Goal: Task Accomplishment & Management: Manage account settings

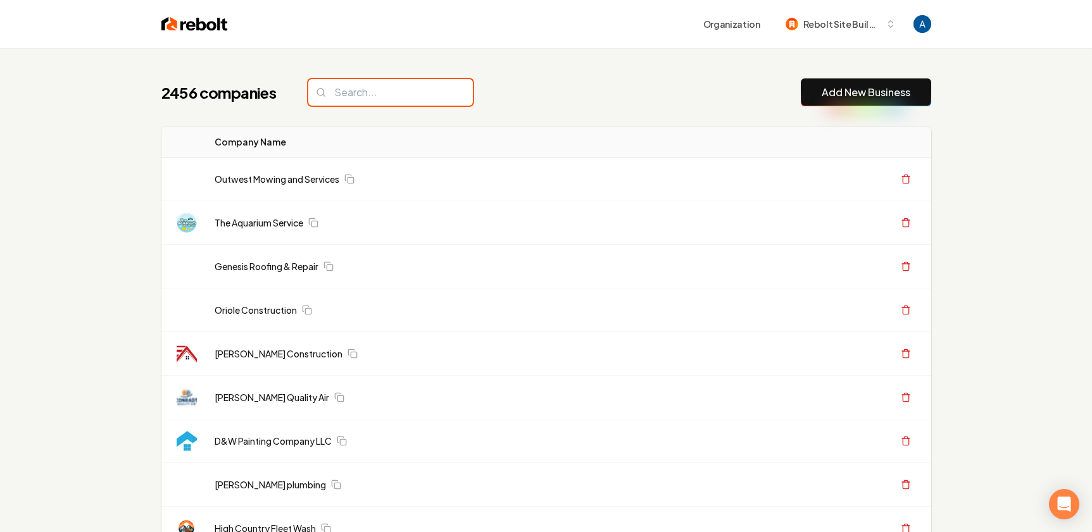
click at [365, 97] on input "search" at bounding box center [390, 92] width 165 height 27
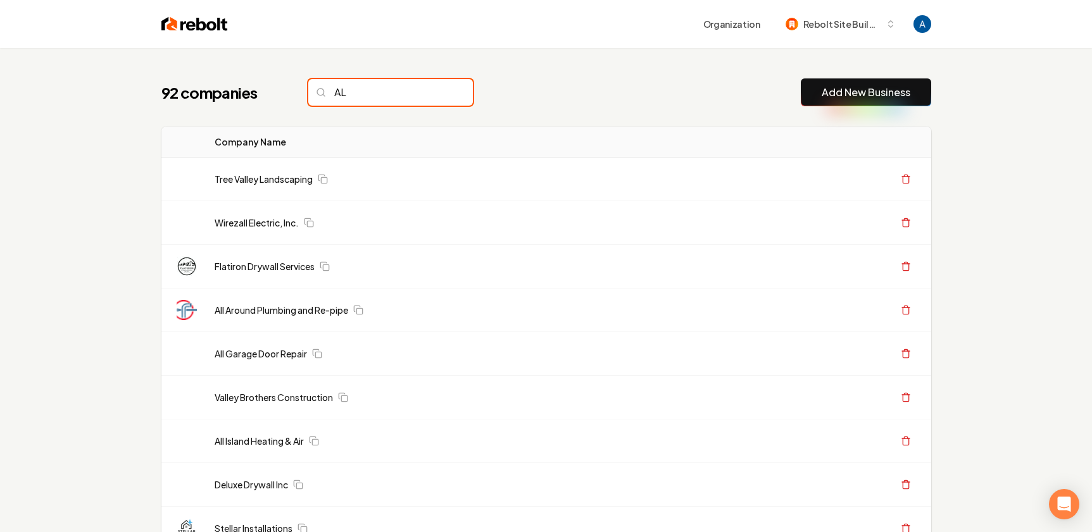
type input "A"
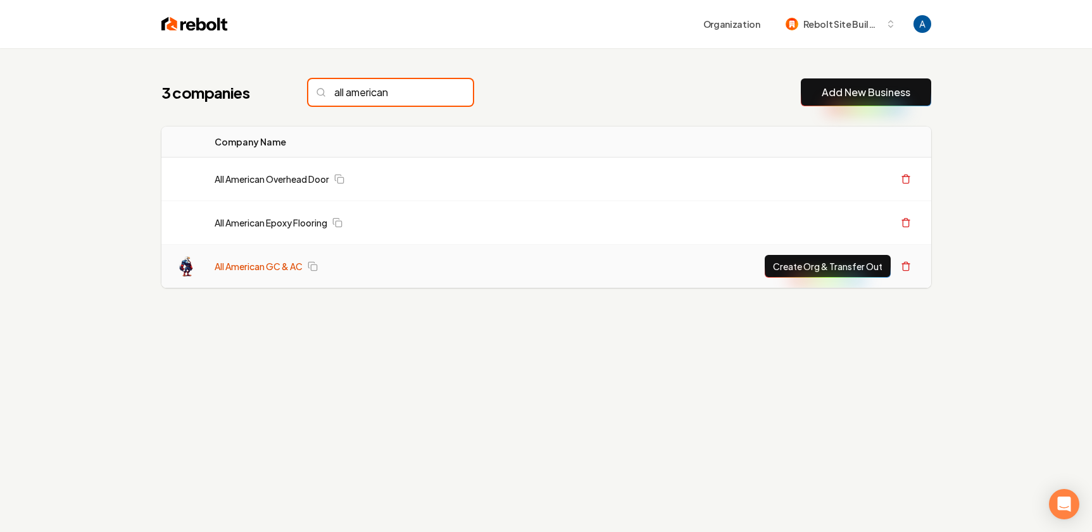
type input "all american"
click at [251, 272] on link "All American GC & AC" at bounding box center [259, 266] width 88 height 13
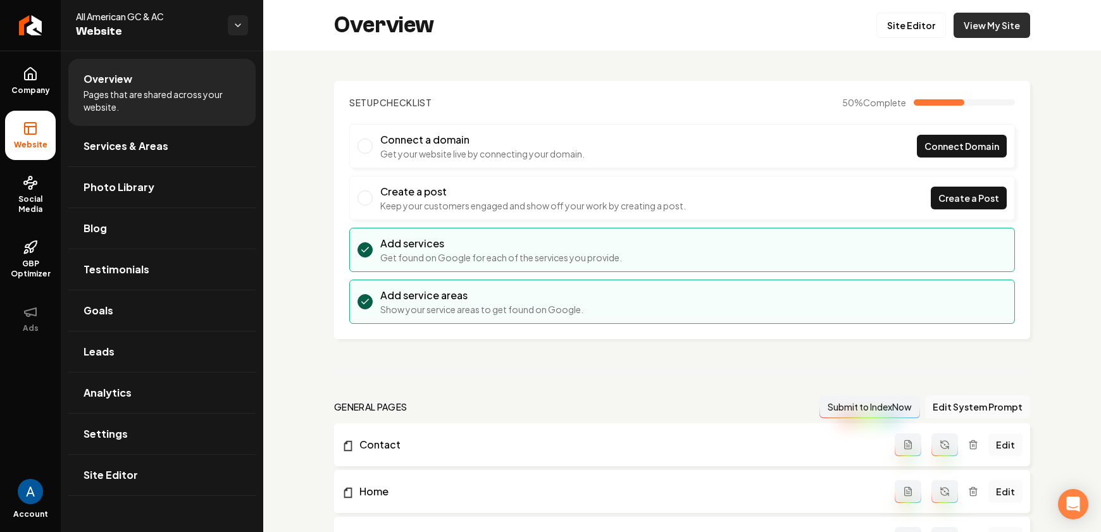
click at [979, 28] on link "View My Site" at bounding box center [992, 25] width 77 height 25
click at [101, 155] on link "Services & Areas" at bounding box center [161, 146] width 187 height 41
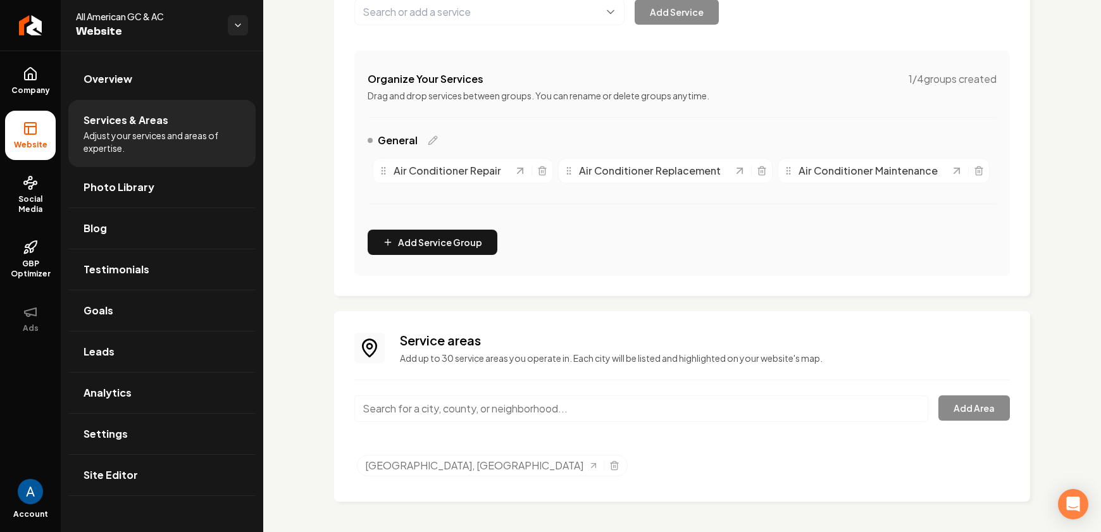
scroll to position [227, 0]
click at [485, 397] on input "Main content area" at bounding box center [641, 409] width 574 height 27
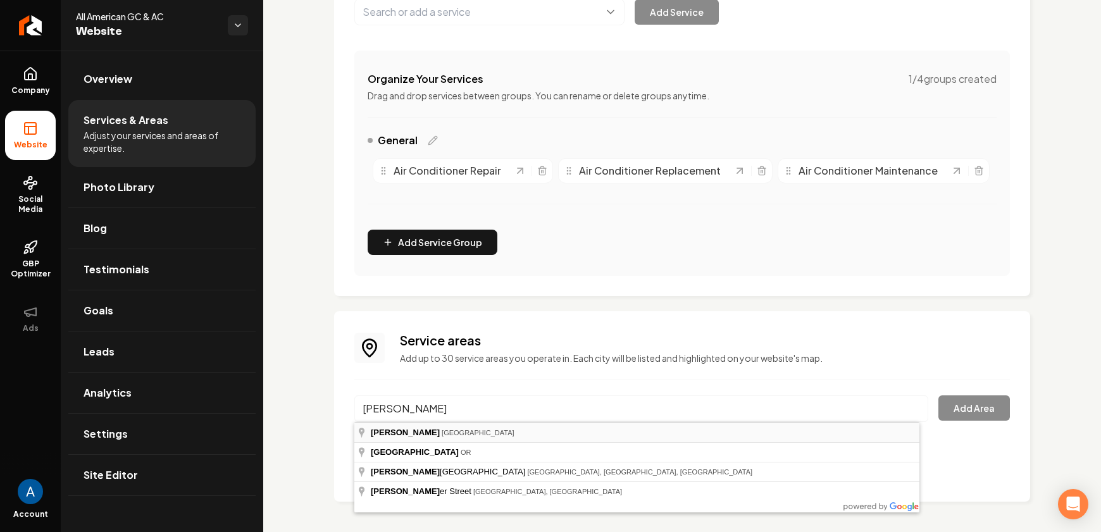
type input "[GEOGRAPHIC_DATA], [GEOGRAPHIC_DATA]"
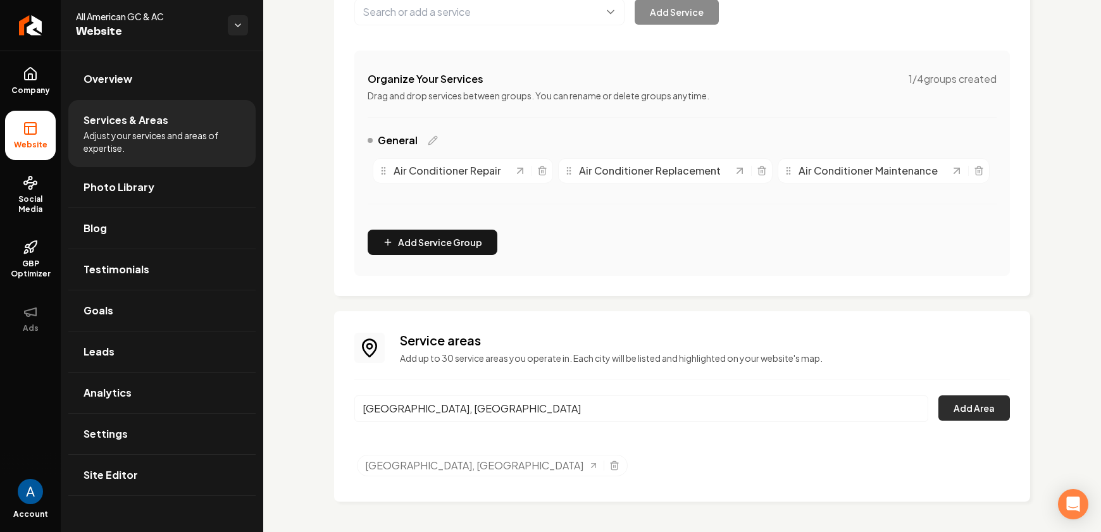
click at [978, 415] on button "Add Area" at bounding box center [975, 408] width 72 height 25
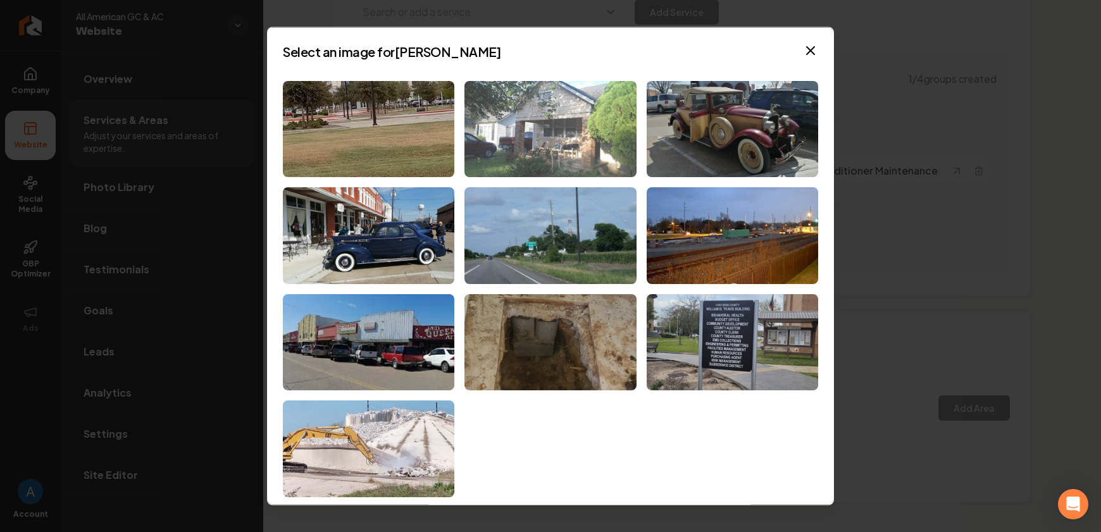
click at [531, 128] on img at bounding box center [551, 128] width 172 height 97
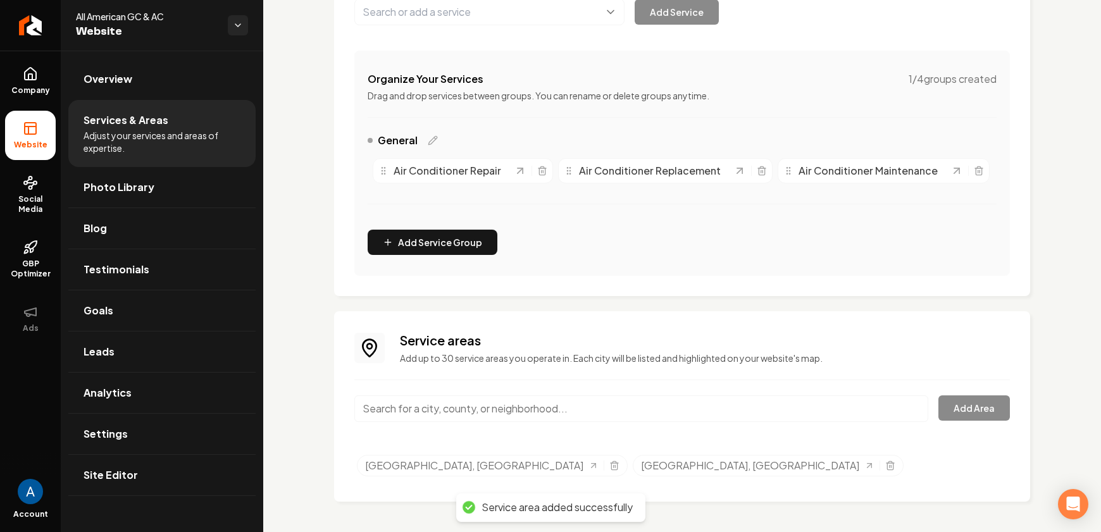
click at [457, 407] on input "Main content area" at bounding box center [641, 409] width 574 height 27
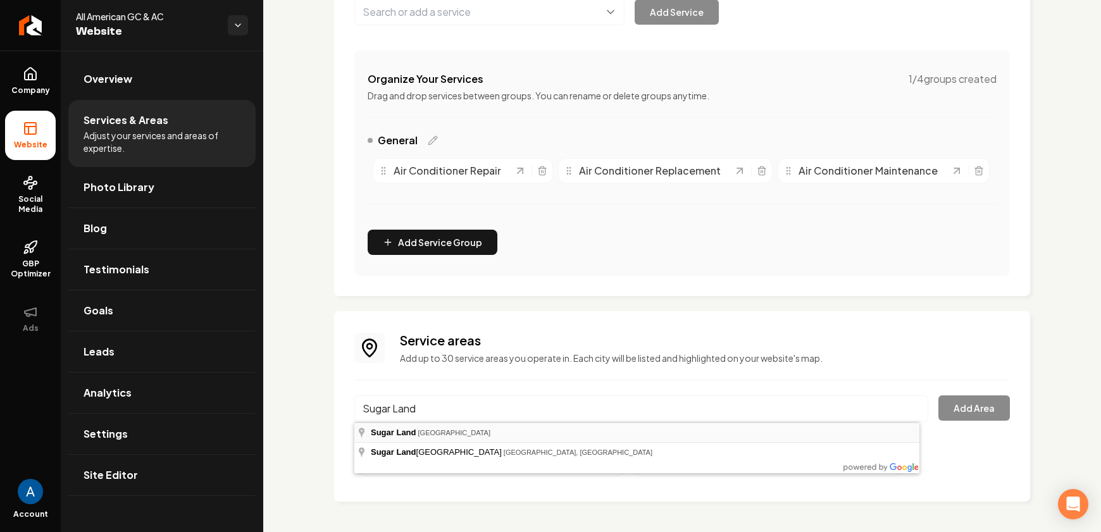
type input "[GEOGRAPHIC_DATA], [GEOGRAPHIC_DATA]"
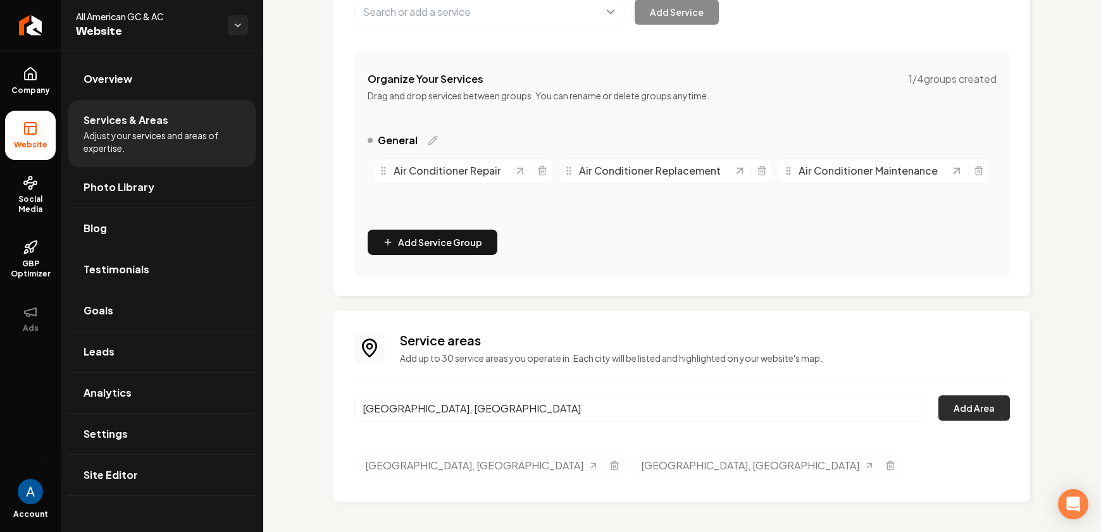
click at [975, 406] on button "Add Area" at bounding box center [975, 408] width 72 height 25
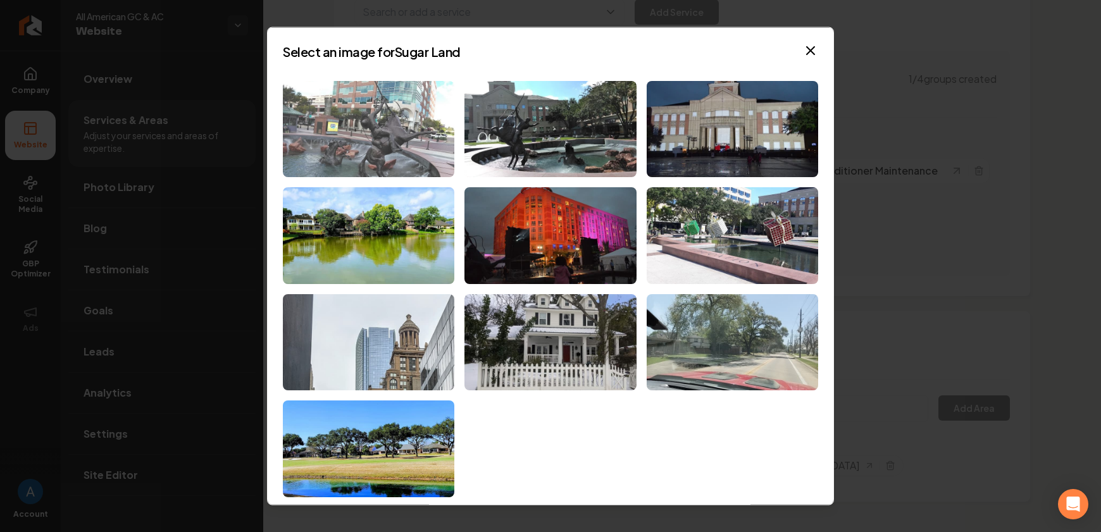
click at [375, 126] on img at bounding box center [369, 128] width 172 height 97
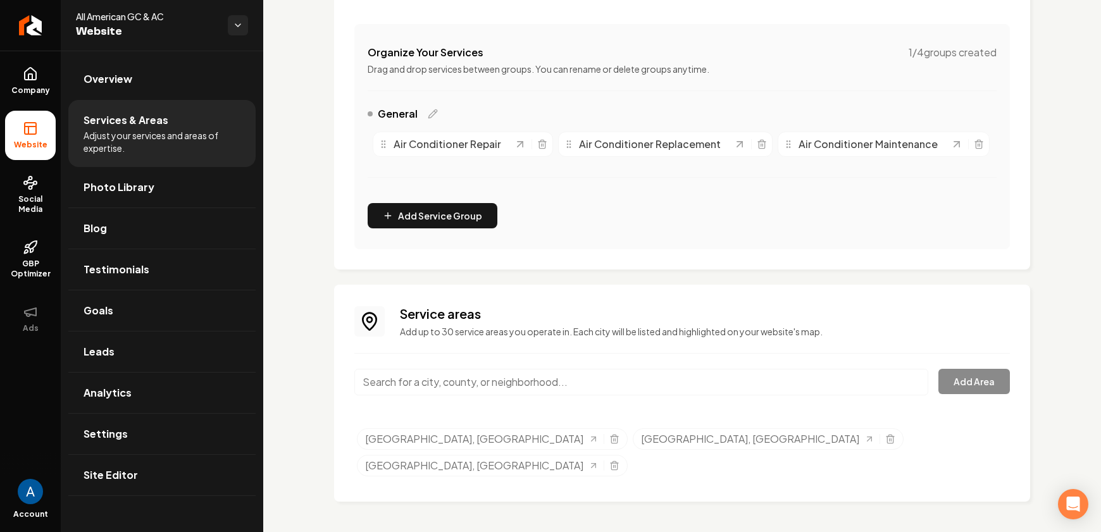
click at [564, 396] on input "Main content area" at bounding box center [641, 382] width 574 height 27
click at [609, 444] on icon "Selected tags" at bounding box center [614, 439] width 10 height 10
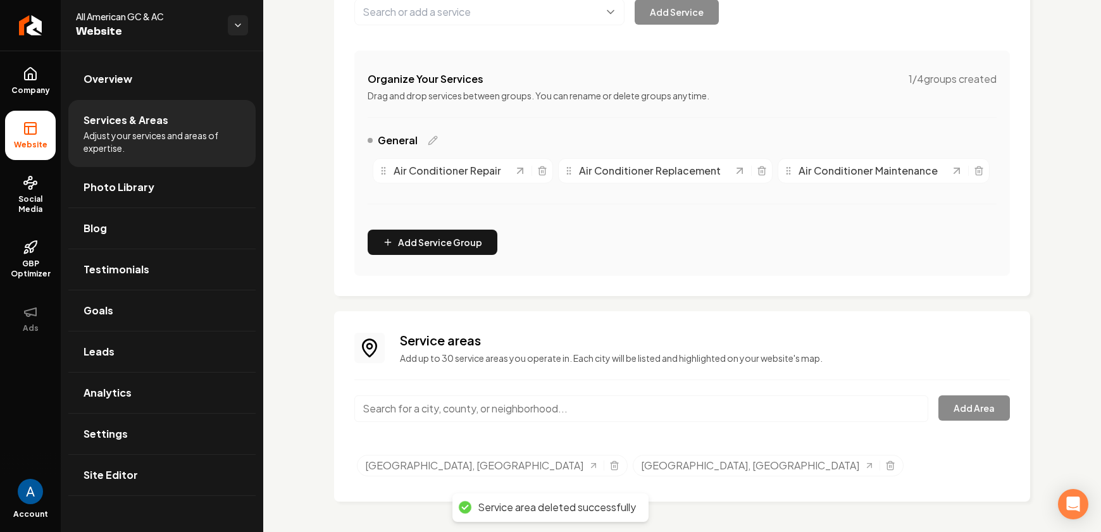
click at [442, 414] on input "Main content area" at bounding box center [641, 409] width 574 height 27
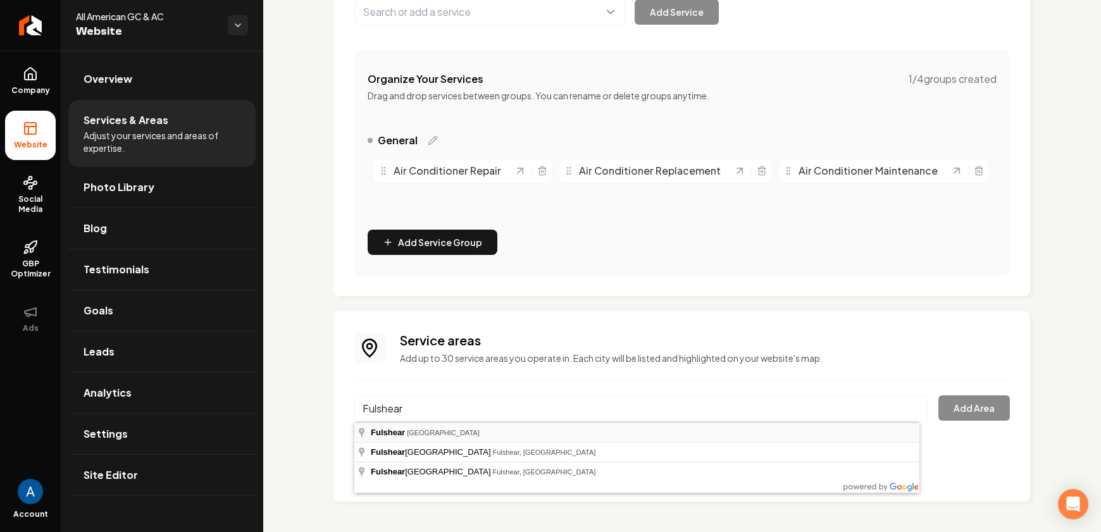
type input "Fulshear, [GEOGRAPHIC_DATA]"
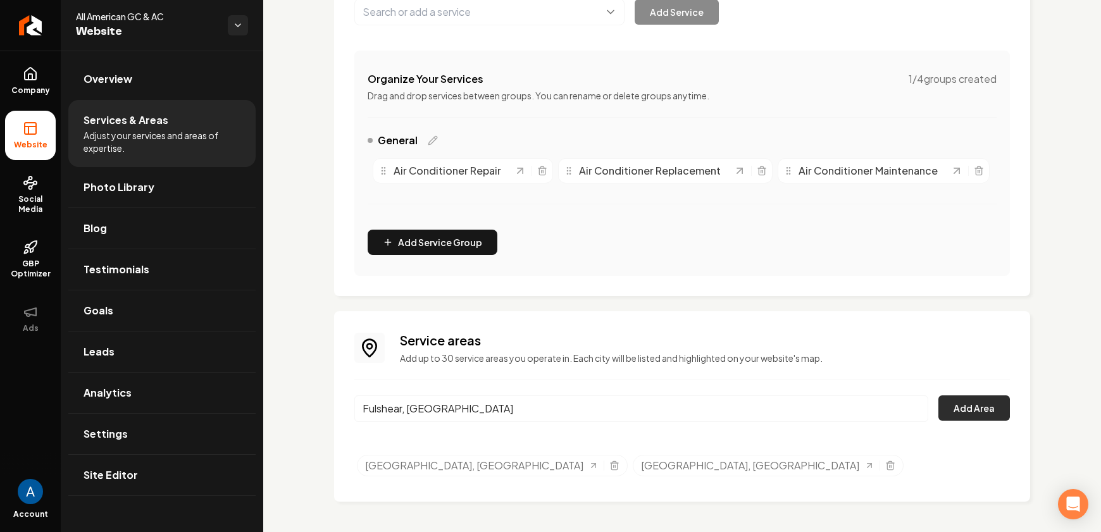
click at [953, 402] on button "Add Area" at bounding box center [975, 408] width 72 height 25
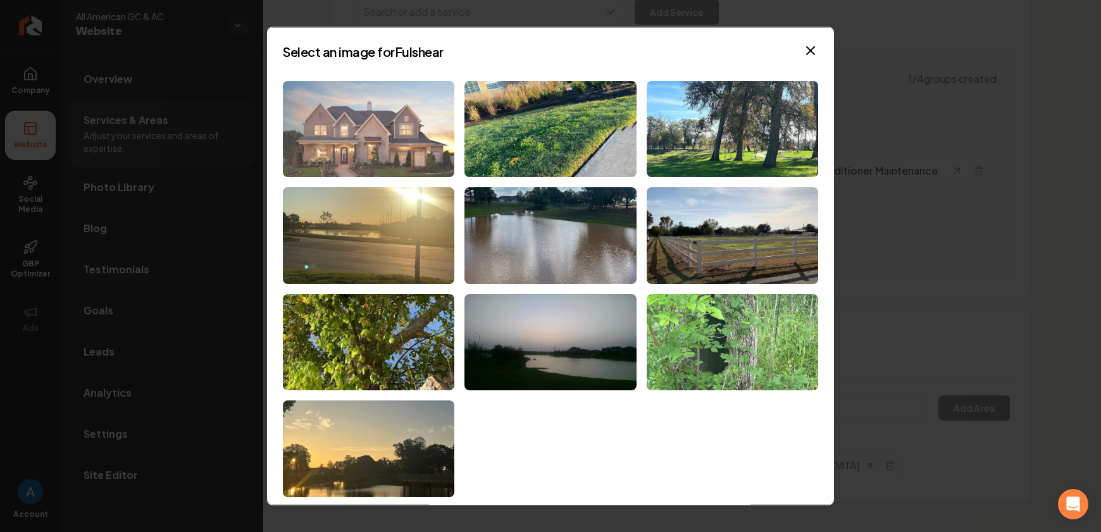
click at [349, 130] on img at bounding box center [369, 128] width 172 height 97
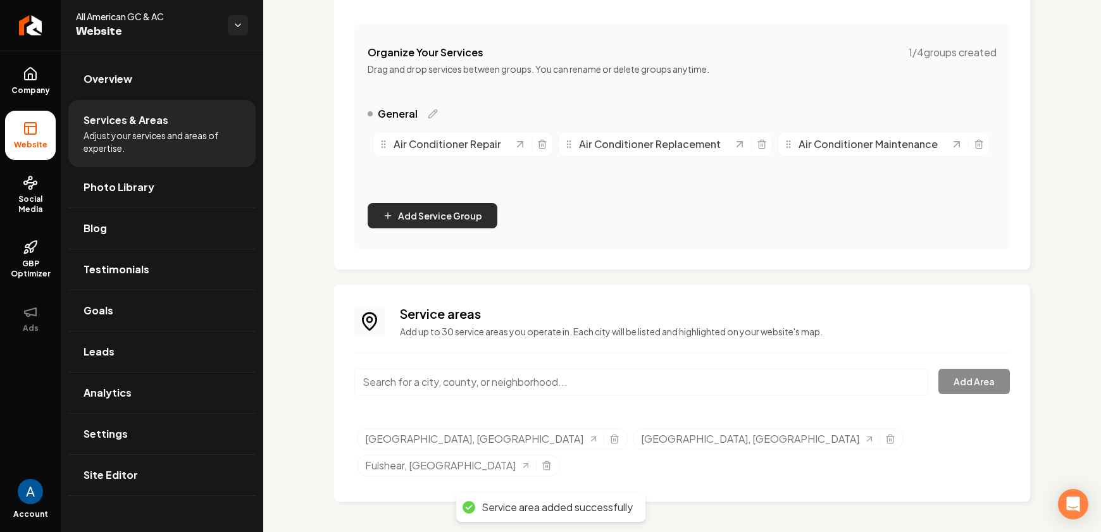
click at [451, 228] on button "Add Service Group" at bounding box center [433, 215] width 130 height 25
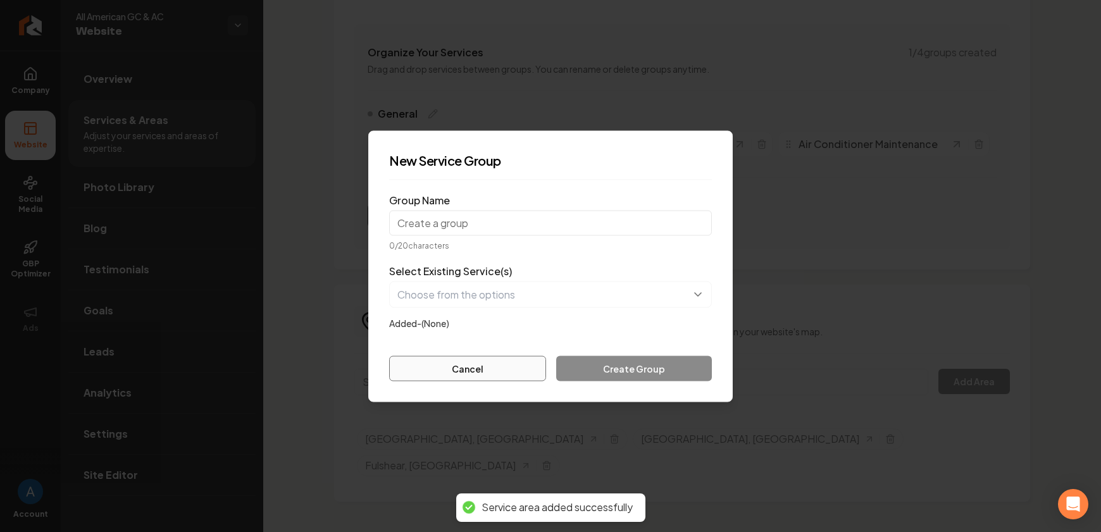
click at [493, 370] on button "Cancel" at bounding box center [467, 368] width 157 height 25
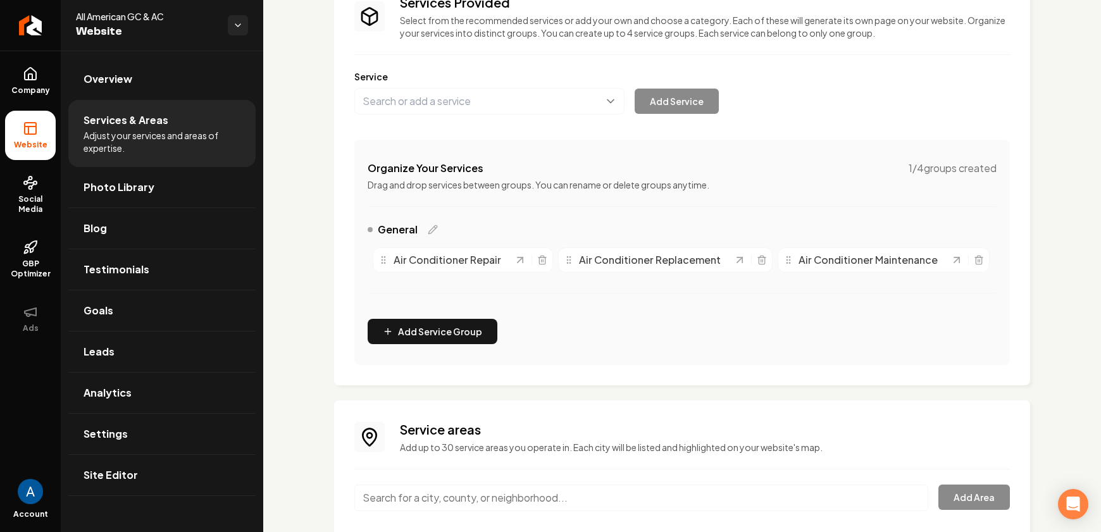
scroll to position [101, 0]
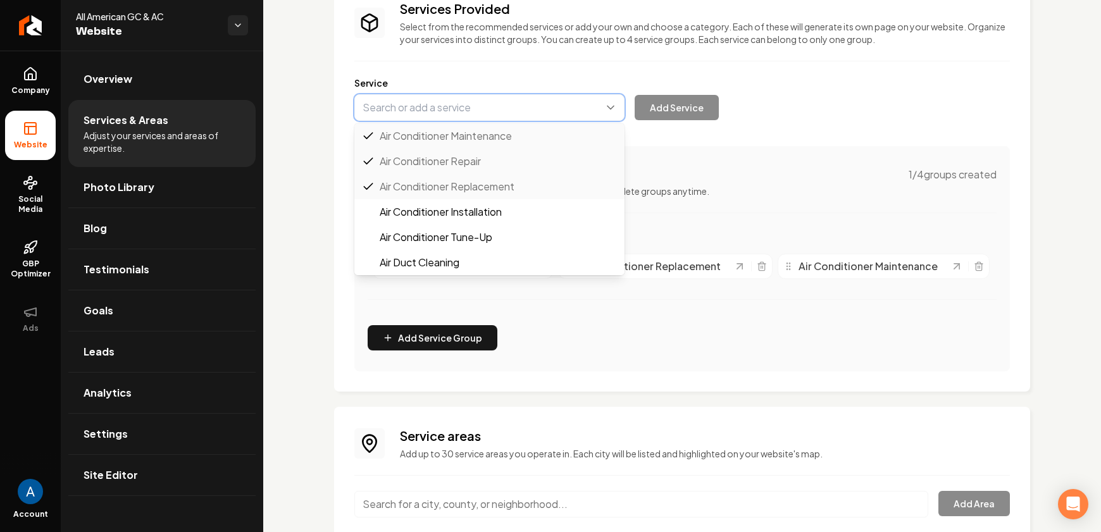
click at [461, 114] on button "Main content area" at bounding box center [489, 107] width 270 height 27
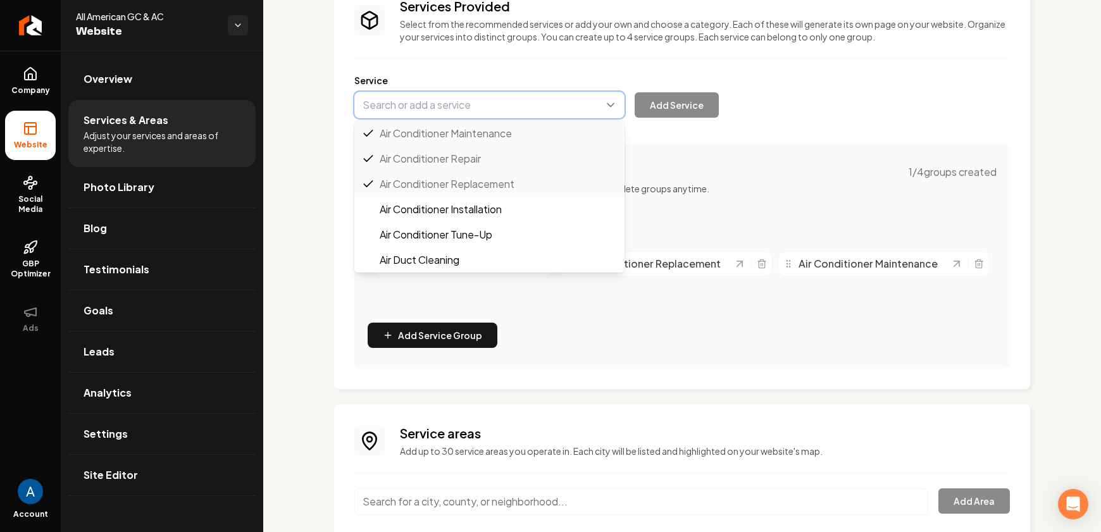
type input "Air Conditioner Installation"
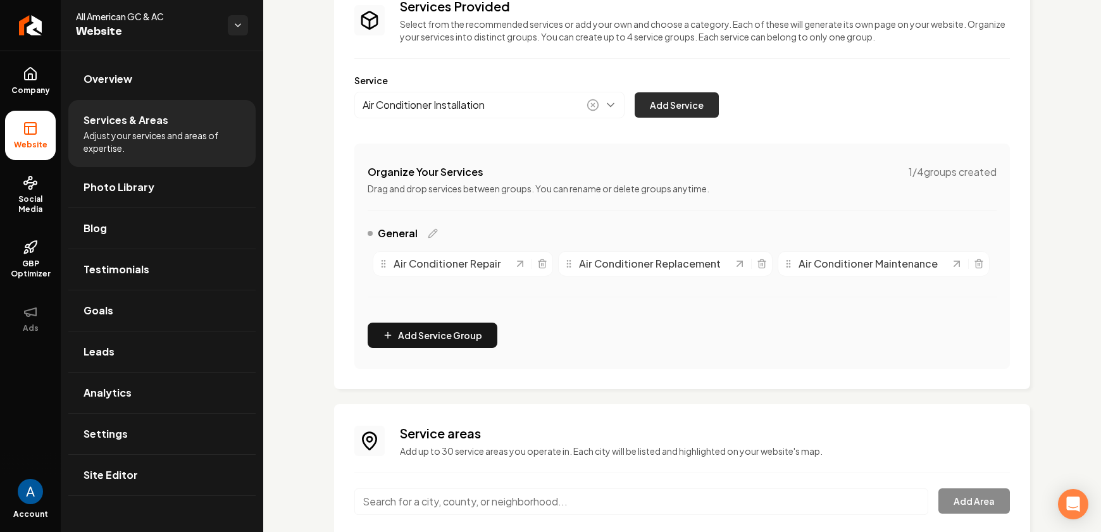
click at [694, 111] on button "Add Service" at bounding box center [677, 104] width 84 height 25
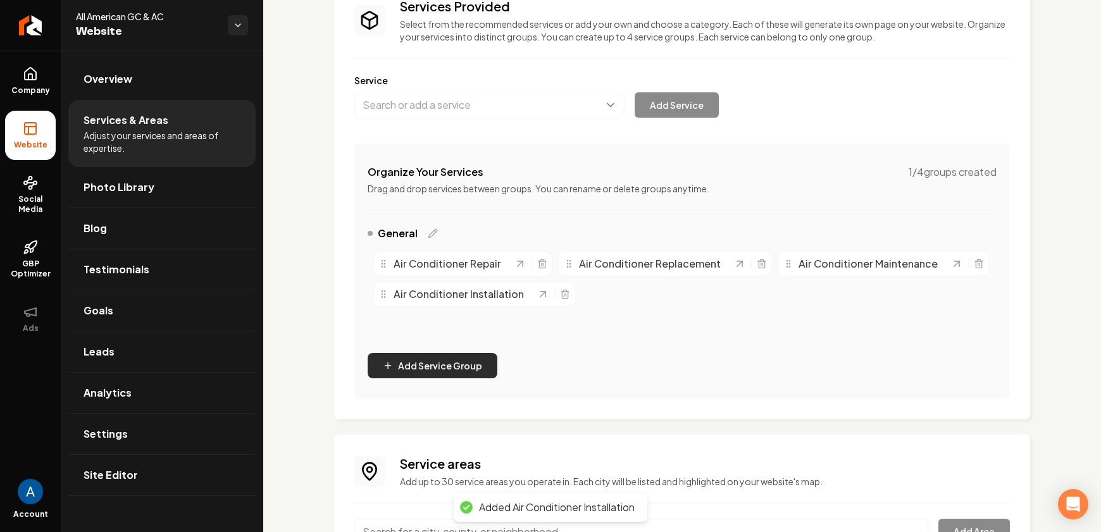
click at [453, 360] on button "Add Service Group" at bounding box center [433, 365] width 130 height 25
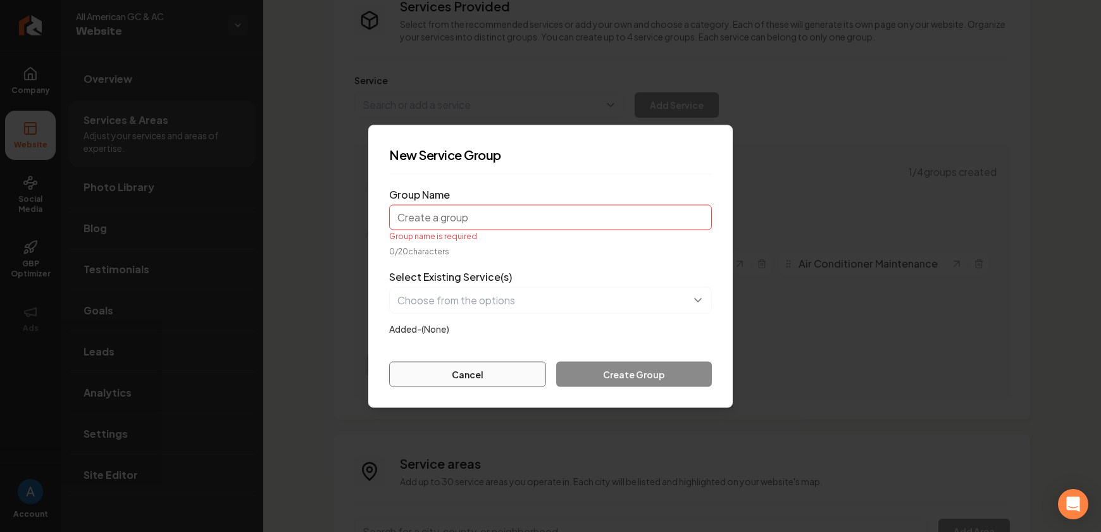
click at [473, 361] on button "Cancel" at bounding box center [467, 373] width 157 height 25
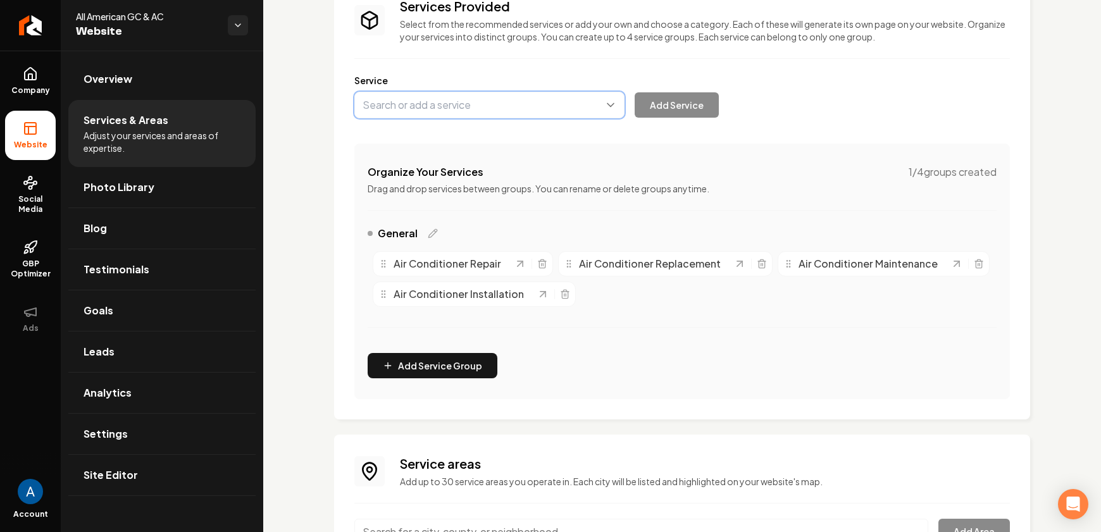
click at [461, 95] on button "Main content area" at bounding box center [489, 105] width 270 height 27
type input "Mini-Split"
click at [661, 109] on button "Add Service" at bounding box center [677, 104] width 84 height 25
click at [113, 82] on span "Overview" at bounding box center [108, 79] width 49 height 15
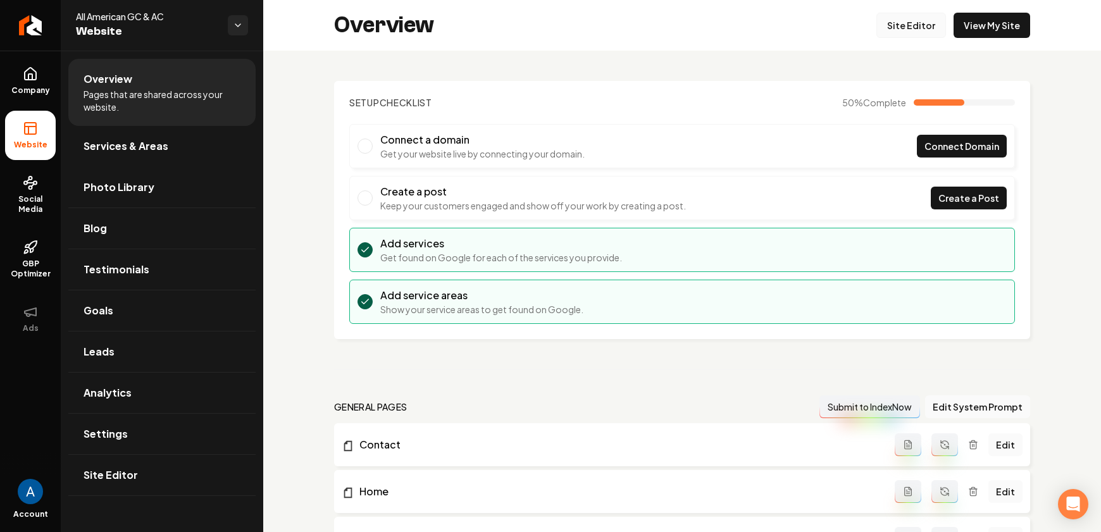
click at [903, 35] on link "Site Editor" at bounding box center [912, 25] width 70 height 25
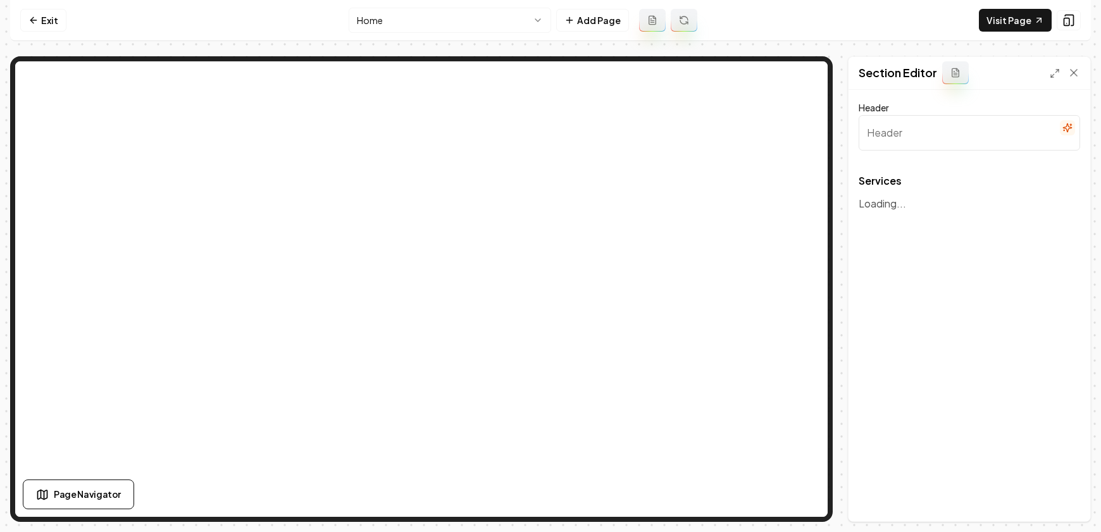
type input "Premium HVAC Solutions for Houston Homes"
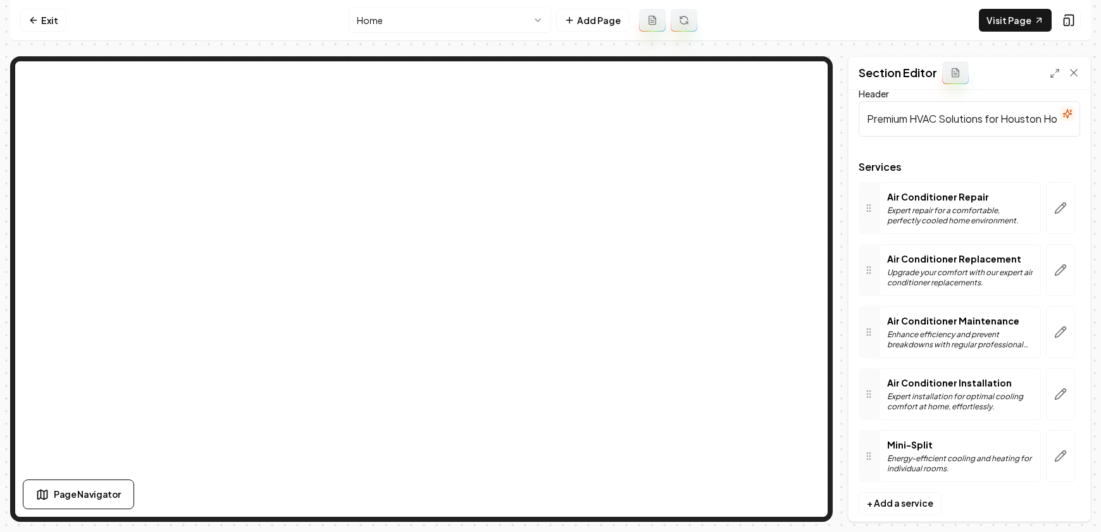
scroll to position [33, 0]
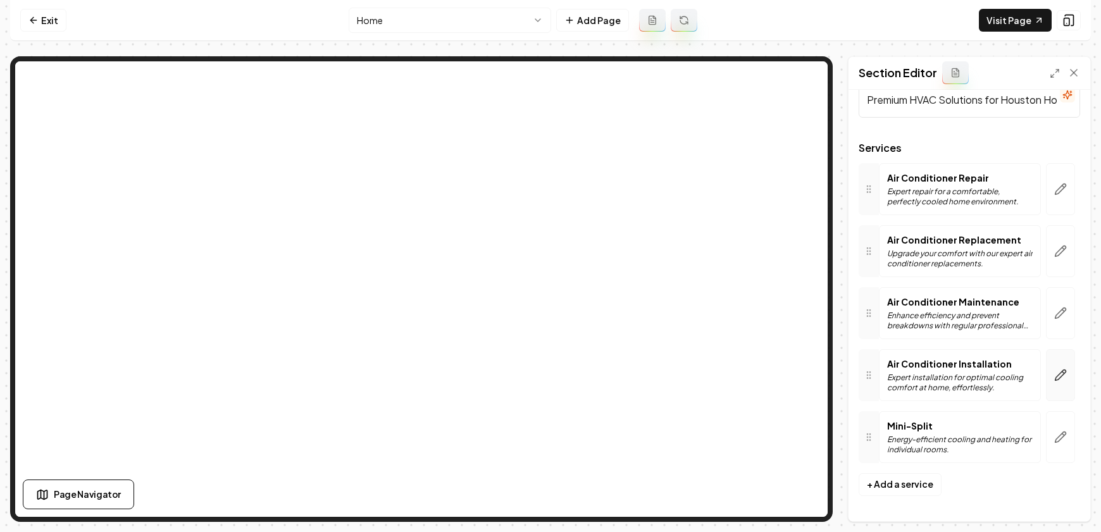
click at [1054, 382] on button "button" at bounding box center [1060, 375] width 29 height 52
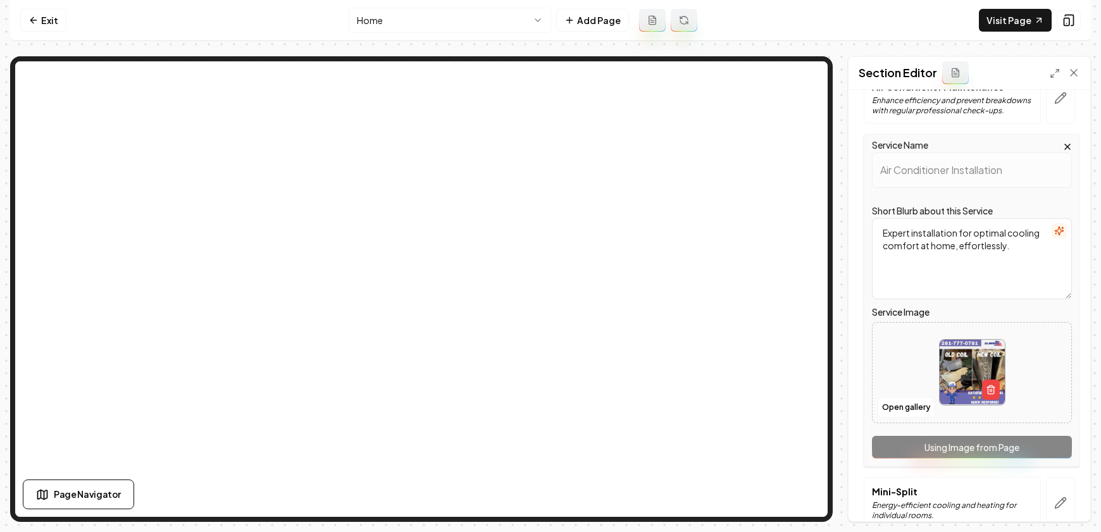
scroll to position [263, 0]
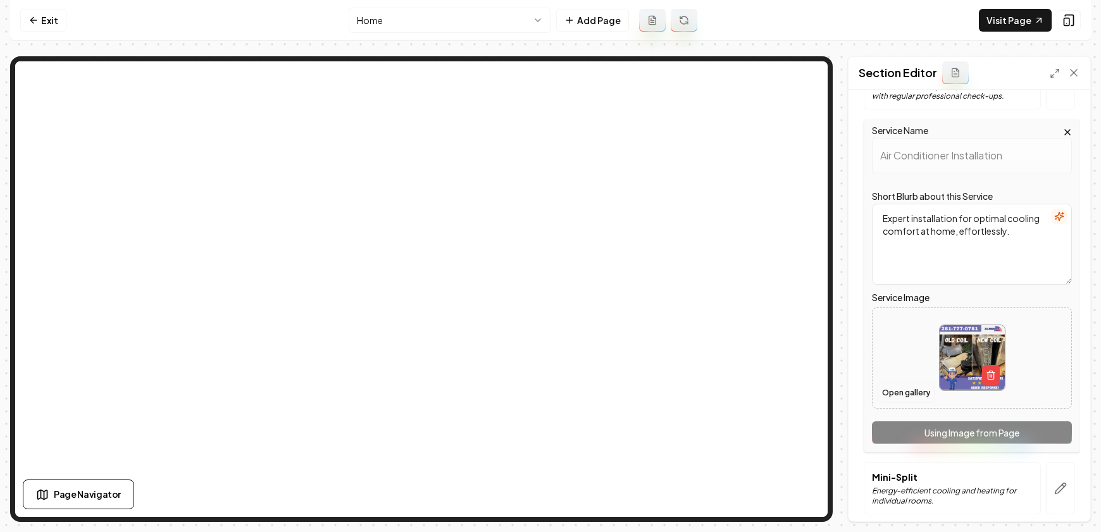
click at [908, 394] on button "Open gallery" at bounding box center [906, 393] width 57 height 20
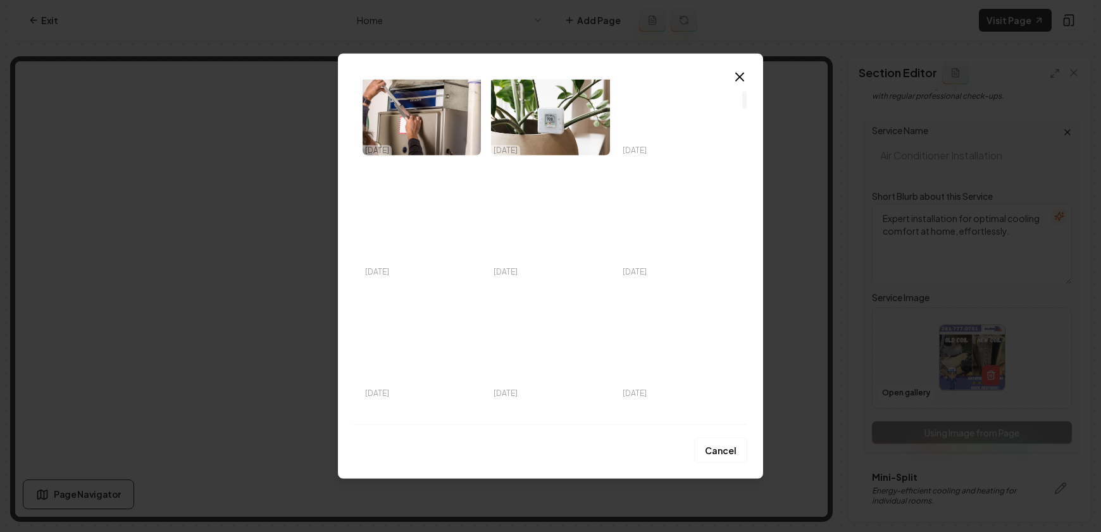
scroll to position [446, 0]
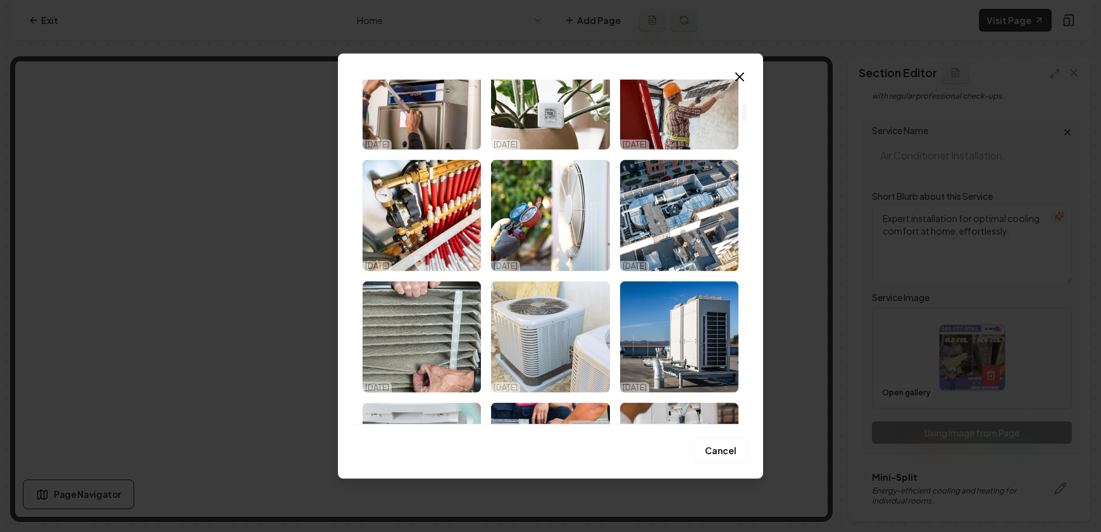
click at [547, 349] on img "Select image image_68a78c3a5c7cd75eb805acb7.jpeg" at bounding box center [550, 336] width 118 height 111
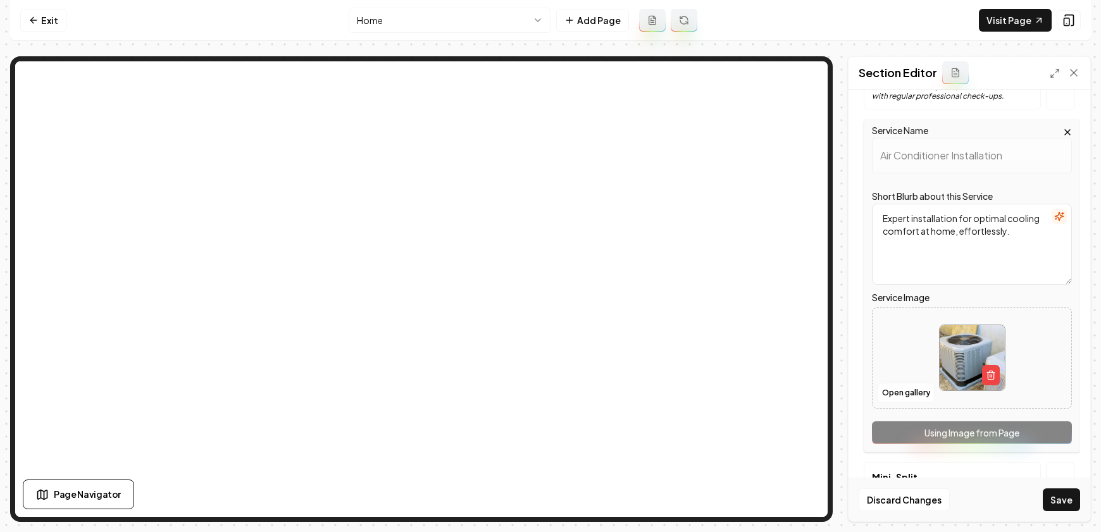
click at [1061, 497] on button "Save" at bounding box center [1061, 500] width 37 height 23
click at [909, 396] on button "Open gallery" at bounding box center [906, 393] width 57 height 20
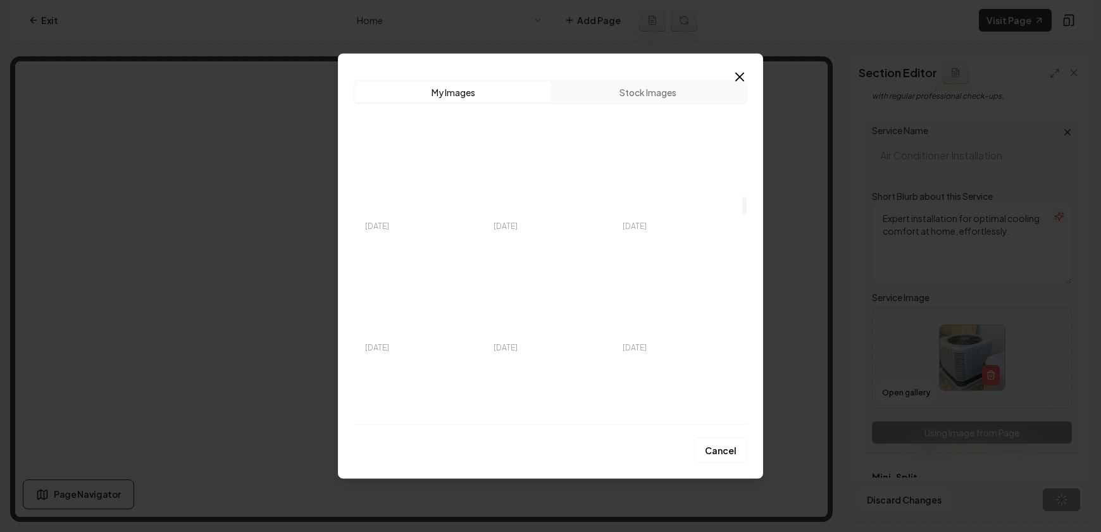
scroll to position [33, 0]
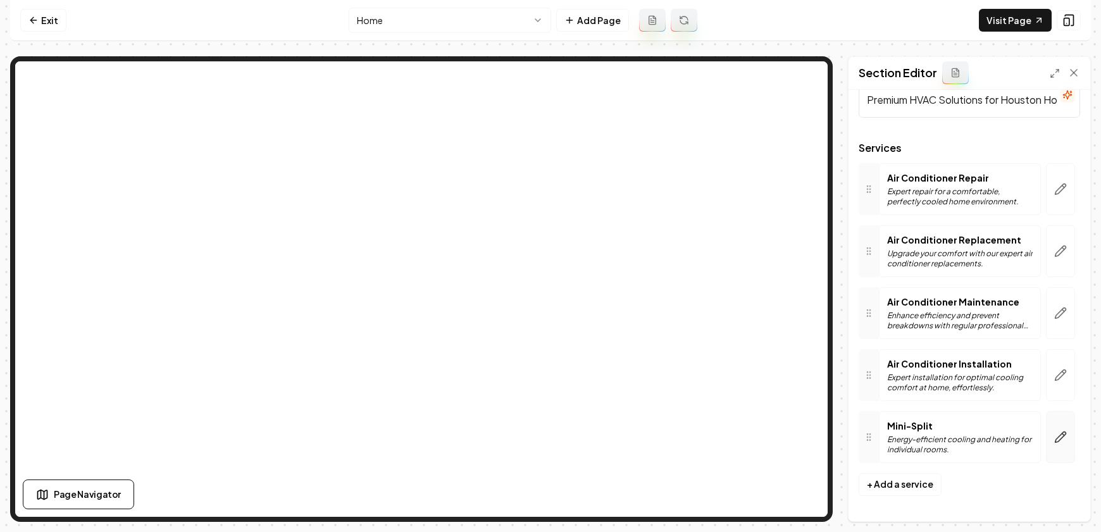
click at [1054, 442] on icon "button" at bounding box center [1060, 437] width 13 height 13
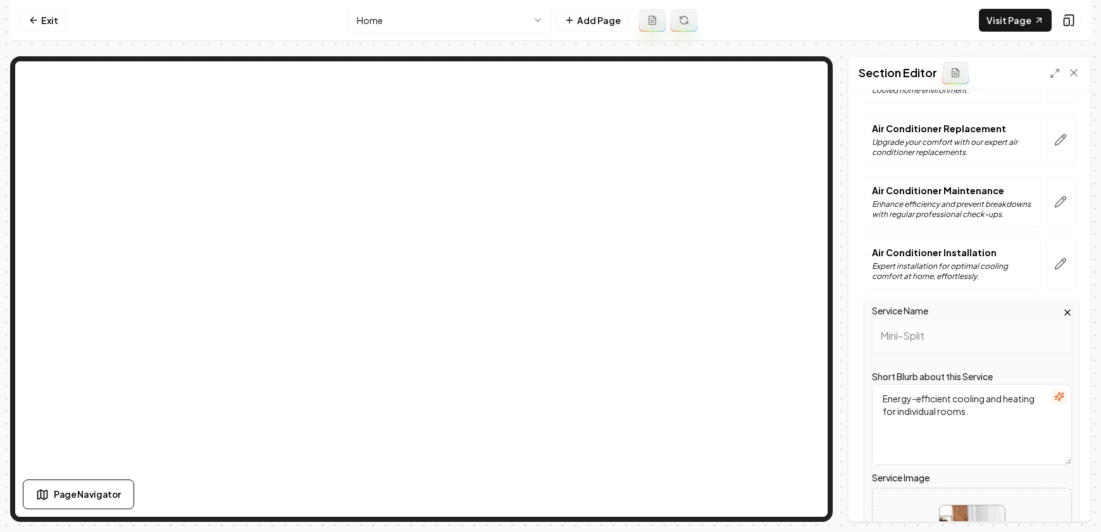
scroll to position [314, 0]
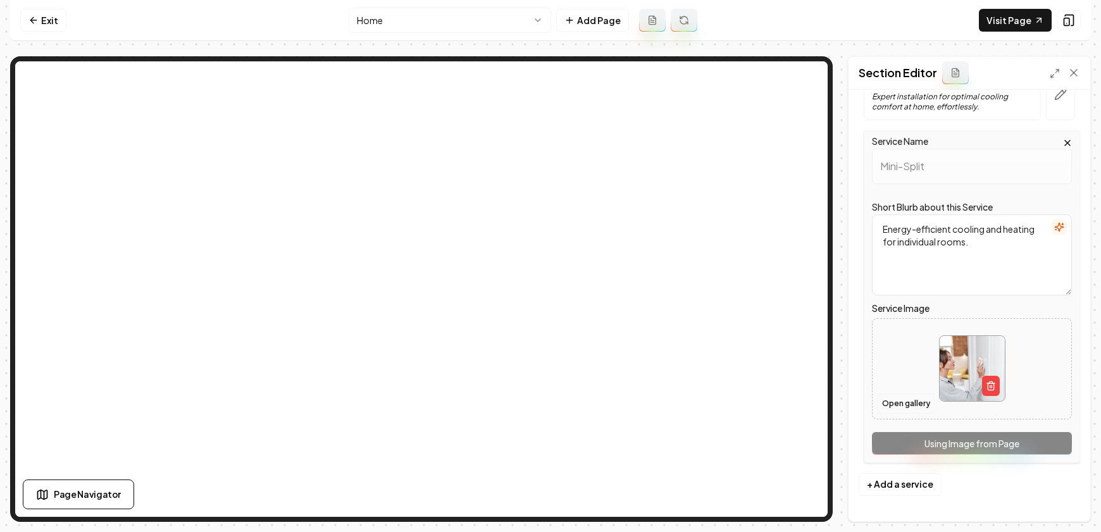
click at [897, 397] on button "Open gallery" at bounding box center [906, 404] width 57 height 20
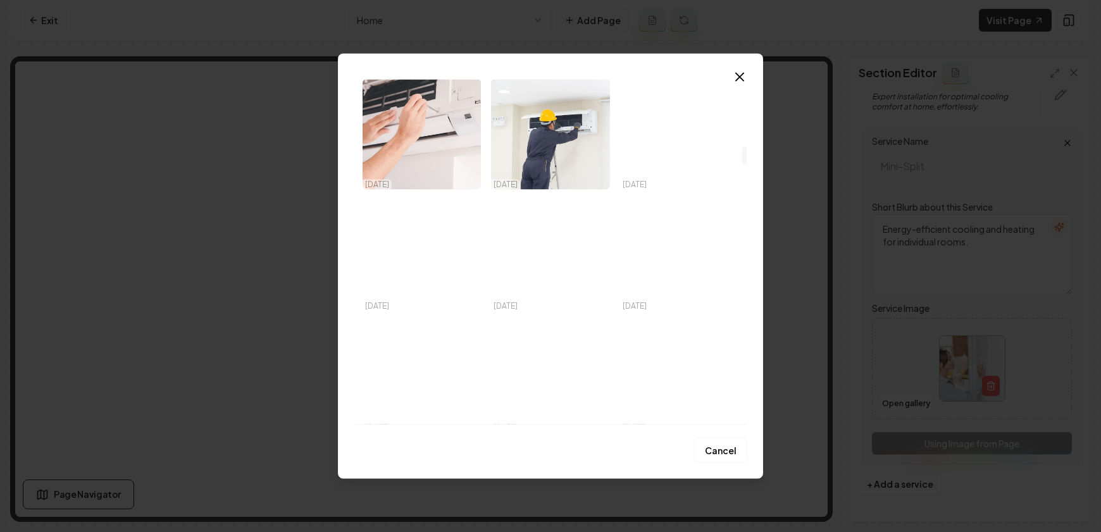
scroll to position [1288, 0]
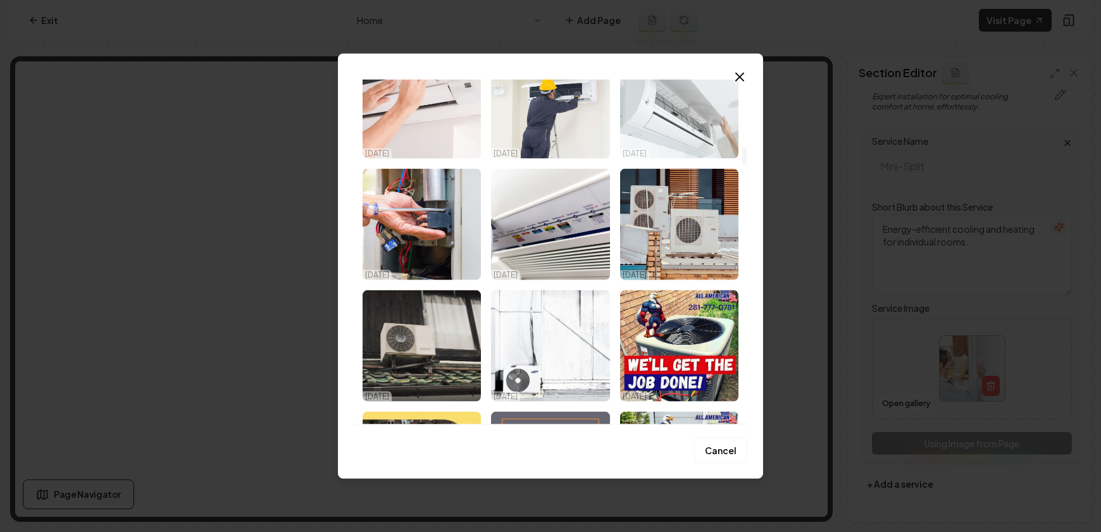
click at [656, 113] on img "Select image image_68a78c375c7cd75eb80595ae.jpeg" at bounding box center [679, 102] width 118 height 111
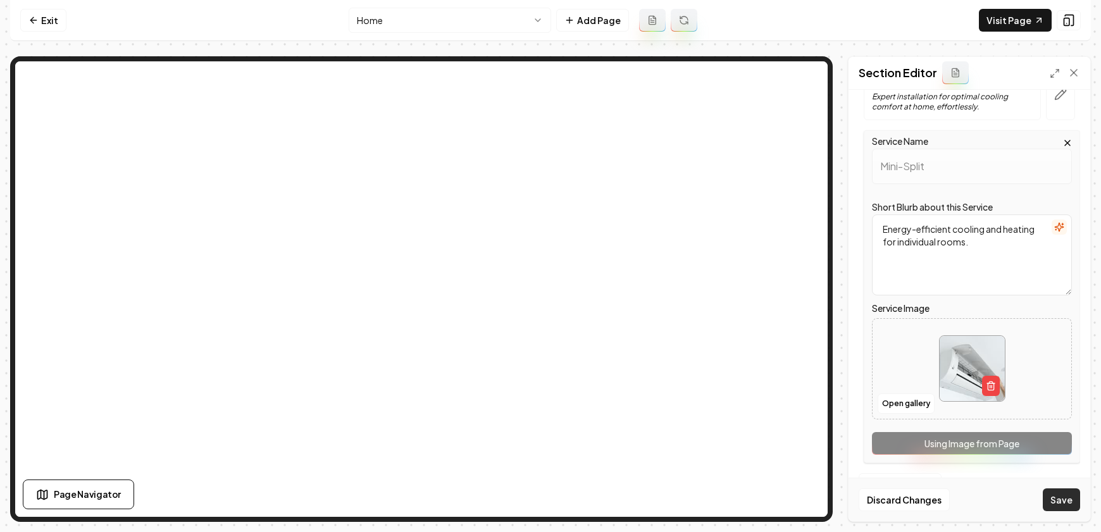
click at [1073, 506] on button "Save" at bounding box center [1061, 500] width 37 height 23
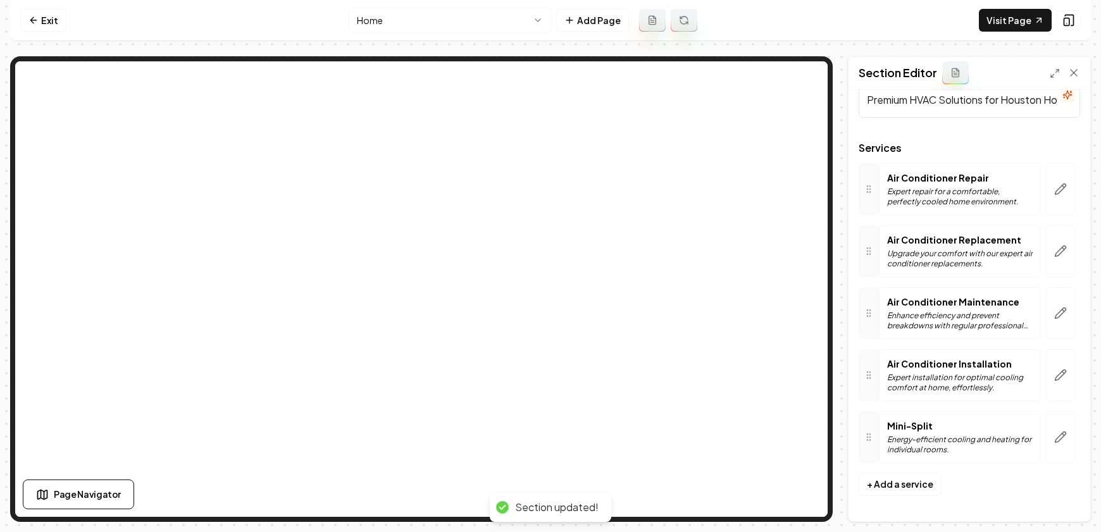
scroll to position [33, 0]
click at [39, 15] on link "Exit" at bounding box center [43, 20] width 46 height 23
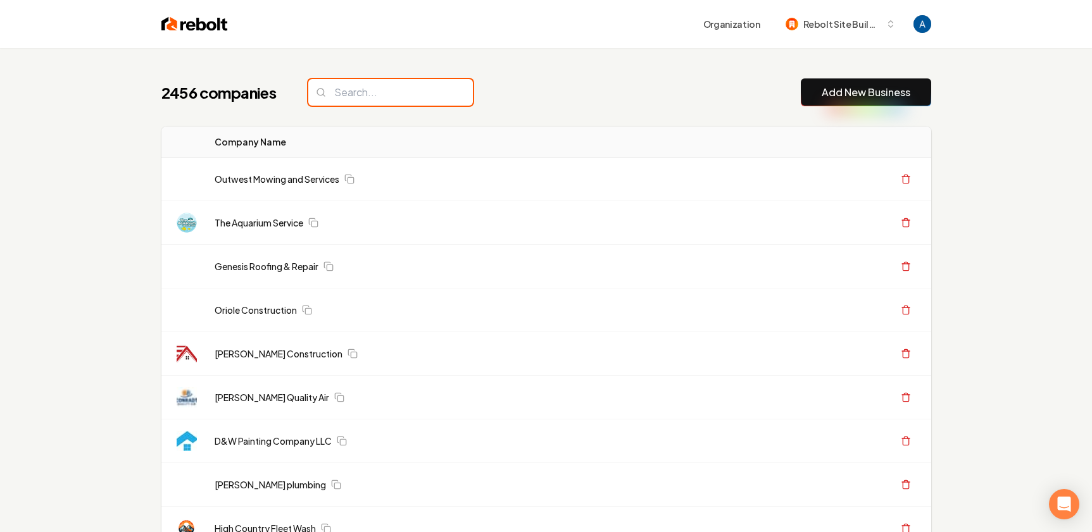
click at [385, 91] on input "search" at bounding box center [390, 92] width 165 height 27
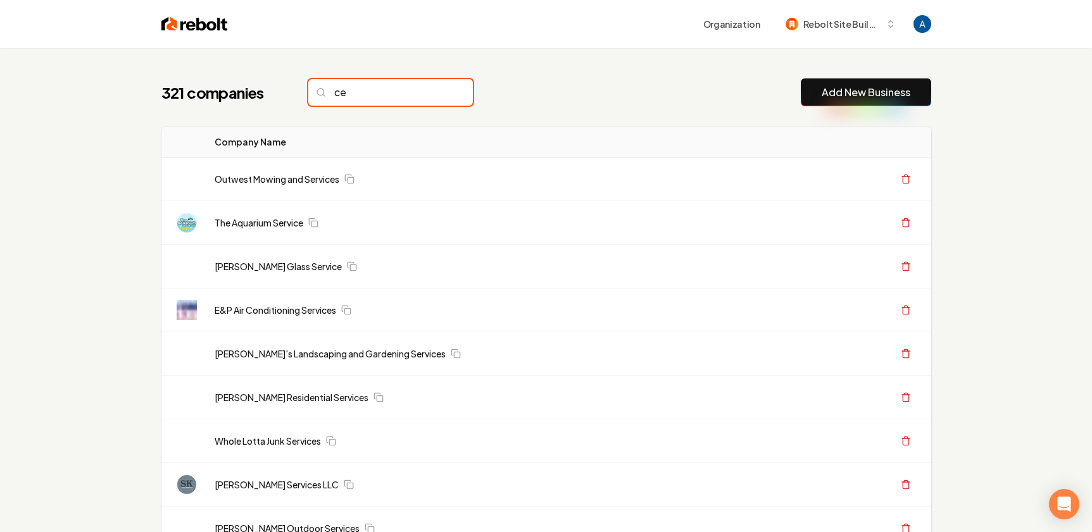
type input "c"
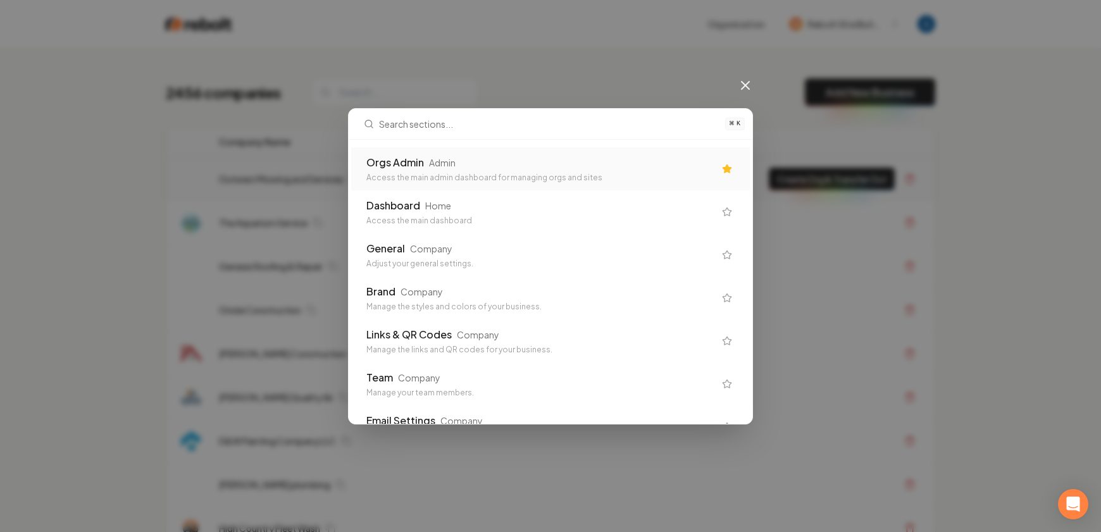
click at [389, 165] on div "Orgs Admin" at bounding box center [395, 162] width 58 height 15
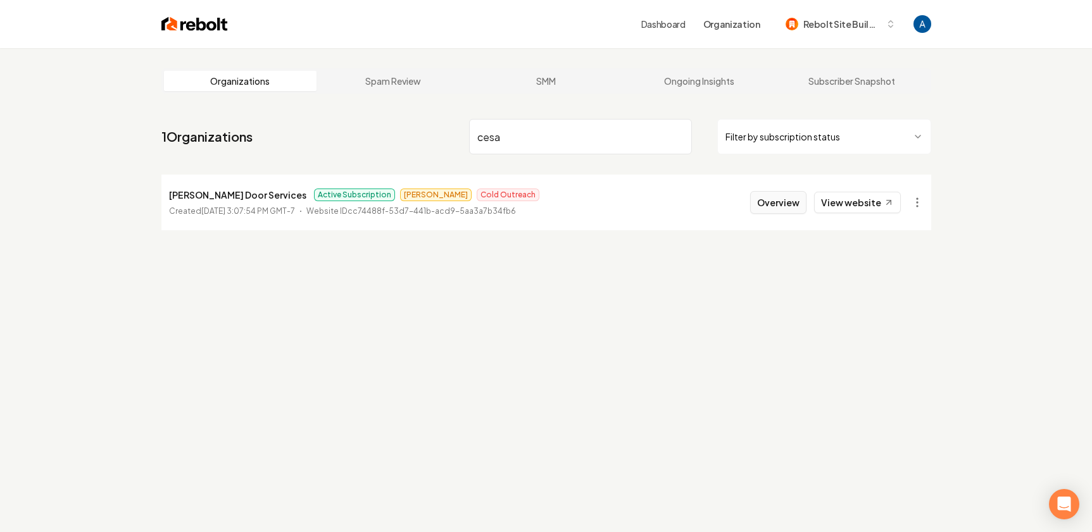
type input "cesa"
click at [773, 209] on button "Overview" at bounding box center [778, 202] width 56 height 23
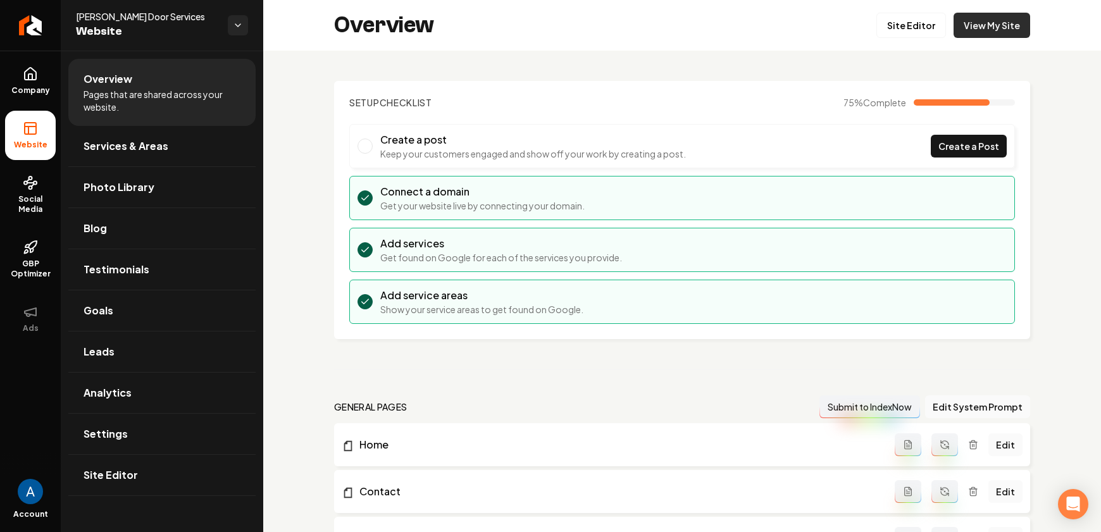
click at [991, 26] on link "View My Site" at bounding box center [992, 25] width 77 height 25
